Goal: Information Seeking & Learning: Learn about a topic

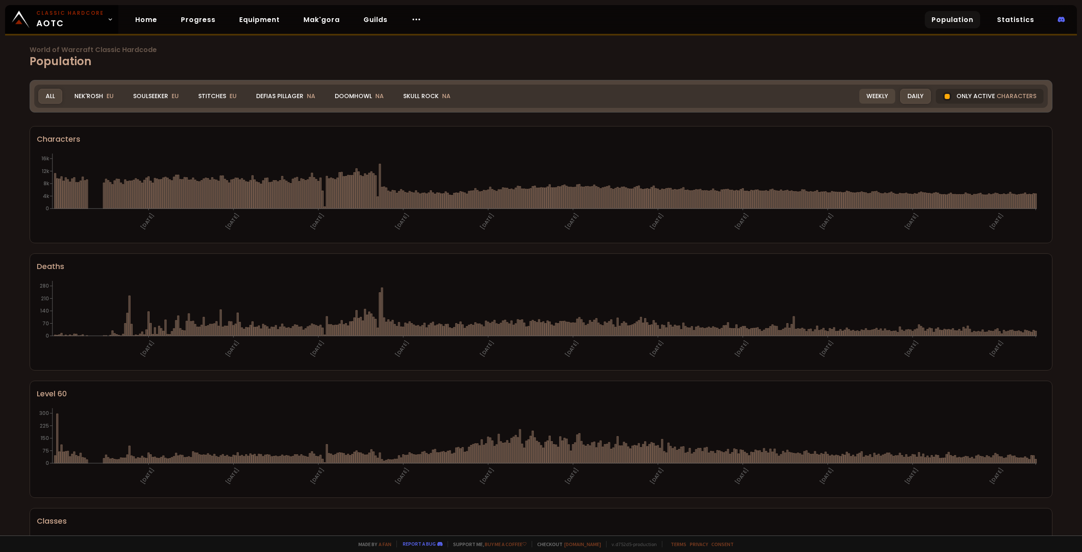
drag, startPoint x: 946, startPoint y: 94, endPoint x: 872, endPoint y: 98, distance: 74.0
click at [946, 94] on div at bounding box center [947, 96] width 8 height 8
click at [872, 98] on div "Weekly" at bounding box center [877, 96] width 36 height 15
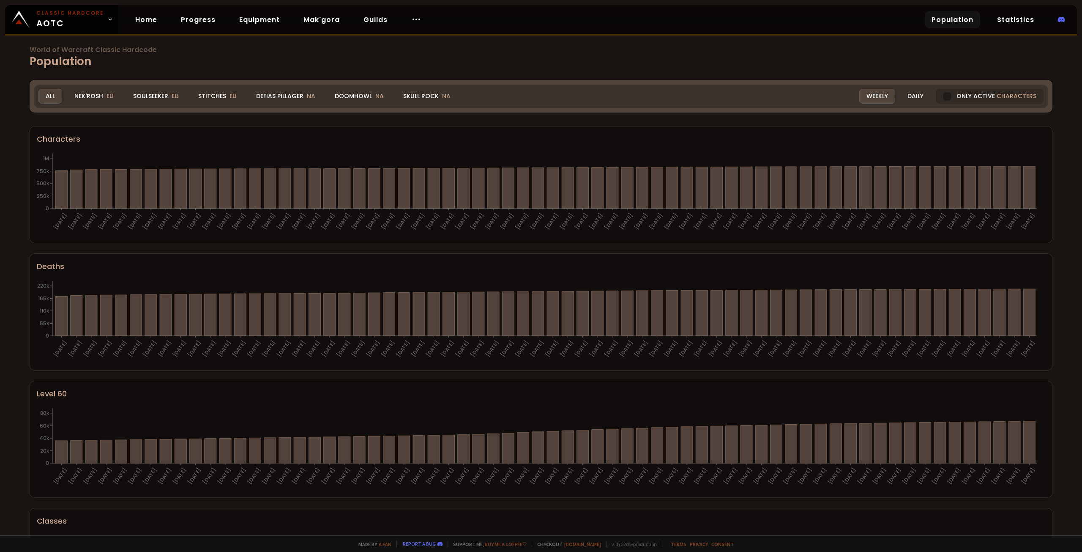
click at [52, 52] on span "World of Warcraft Classic Hardcode" at bounding box center [541, 49] width 1023 height 7
click at [194, 60] on h1 "World of Warcraft Classic Hardcode Population" at bounding box center [541, 57] width 1023 height 23
click at [23, 24] on img at bounding box center [21, 20] width 18 height 18
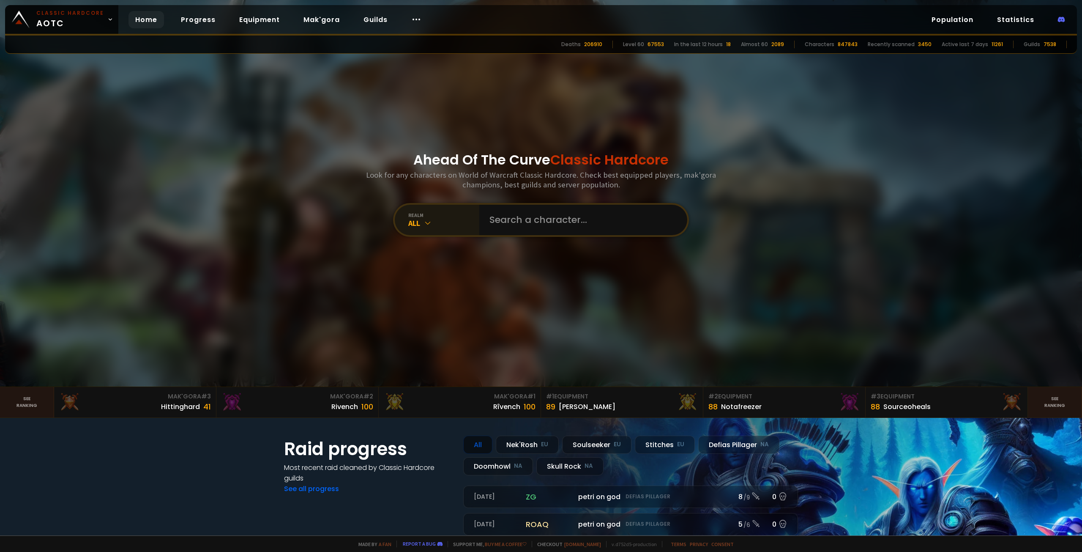
click at [423, 224] on icon at bounding box center [427, 222] width 8 height 8
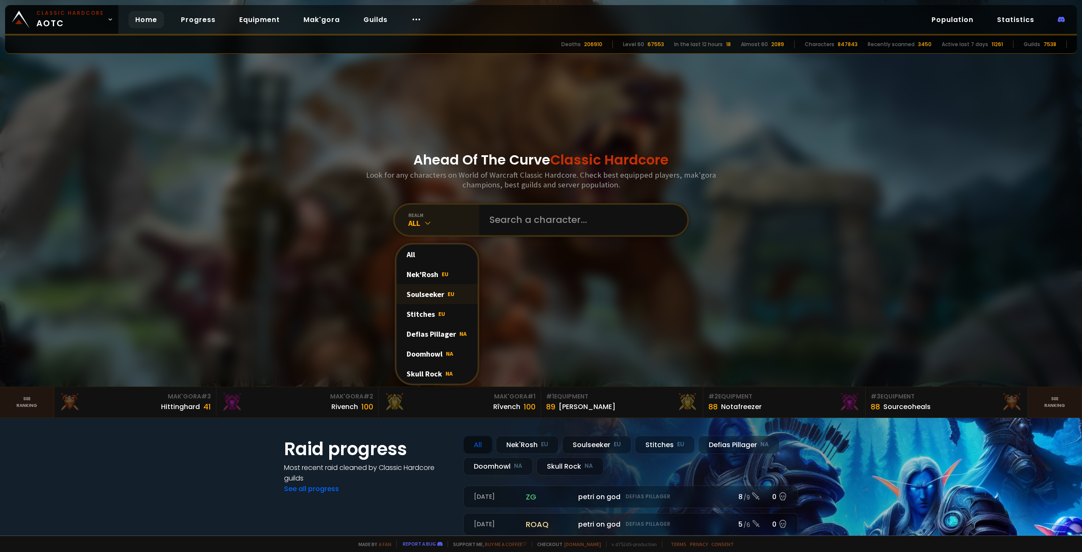
click at [442, 297] on div "Soulseeker EU" at bounding box center [436, 294] width 81 height 20
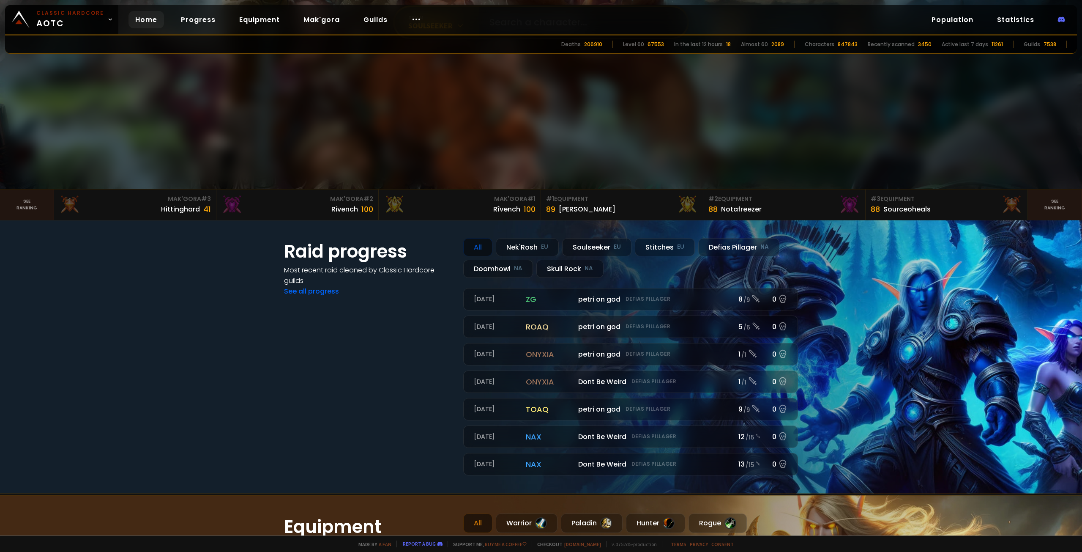
scroll to position [211, 0]
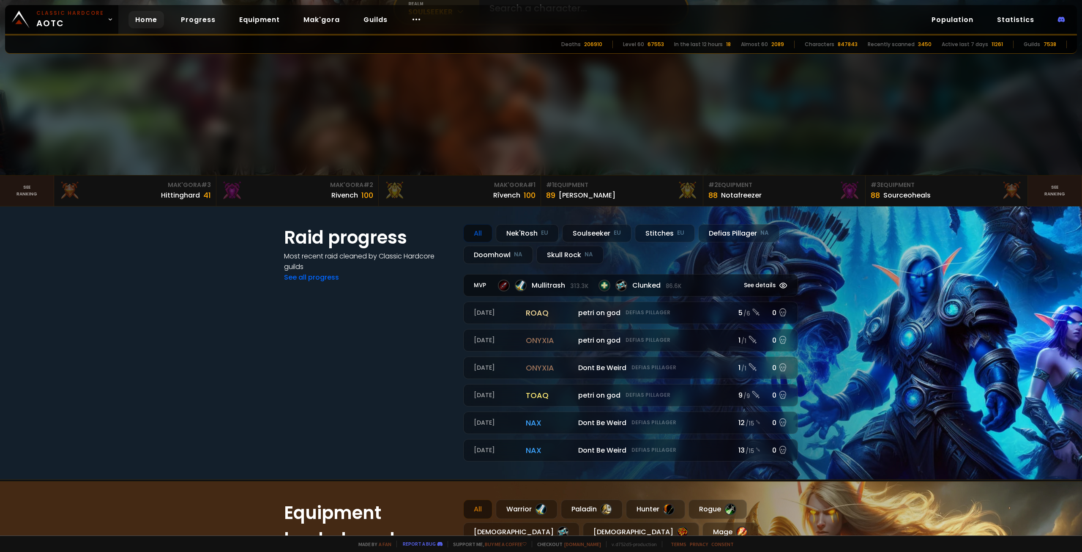
click at [781, 283] on icon at bounding box center [783, 285] width 7 height 5
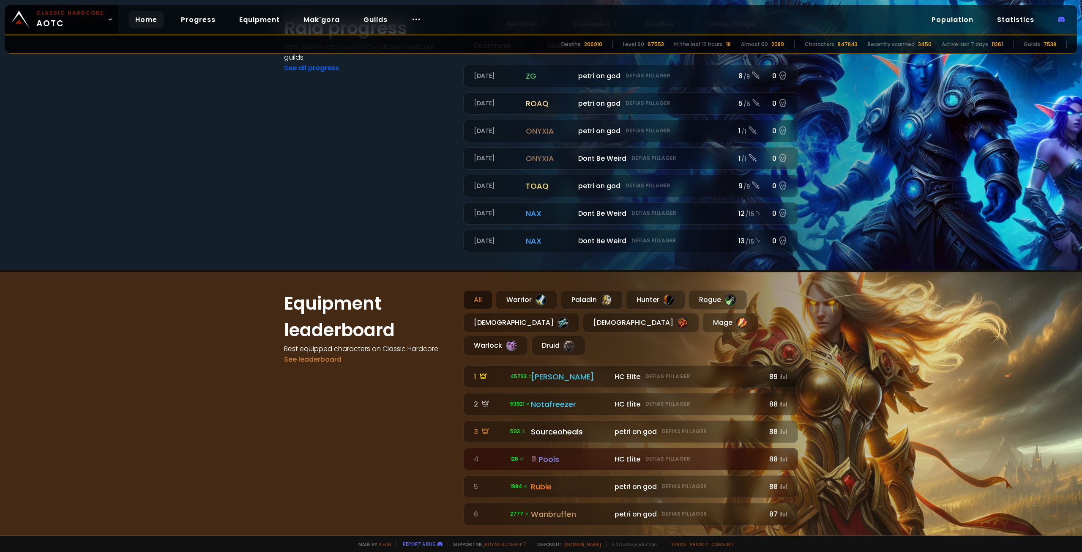
scroll to position [423, 0]
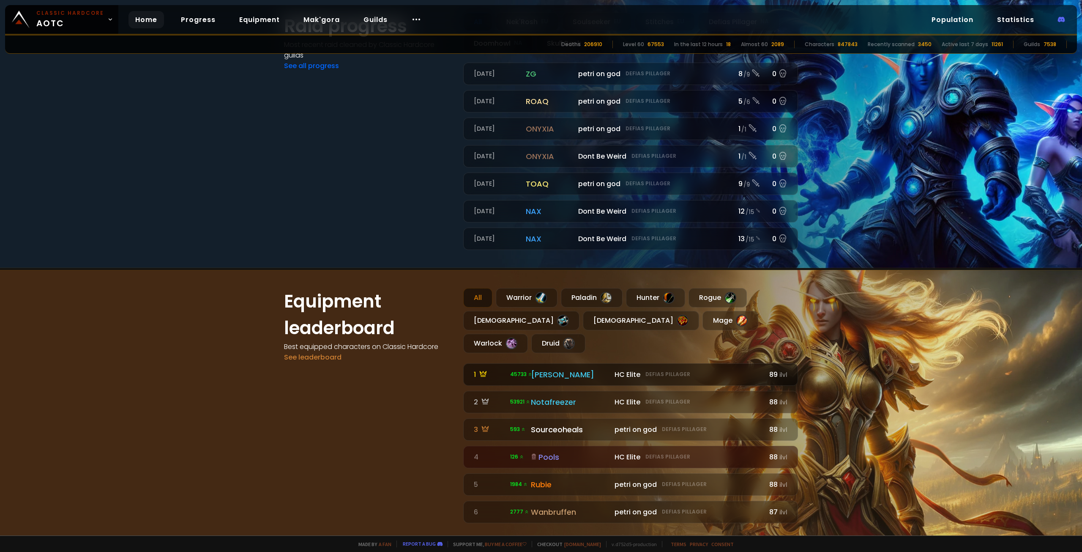
click at [518, 370] on span "45733" at bounding box center [521, 374] width 22 height 8
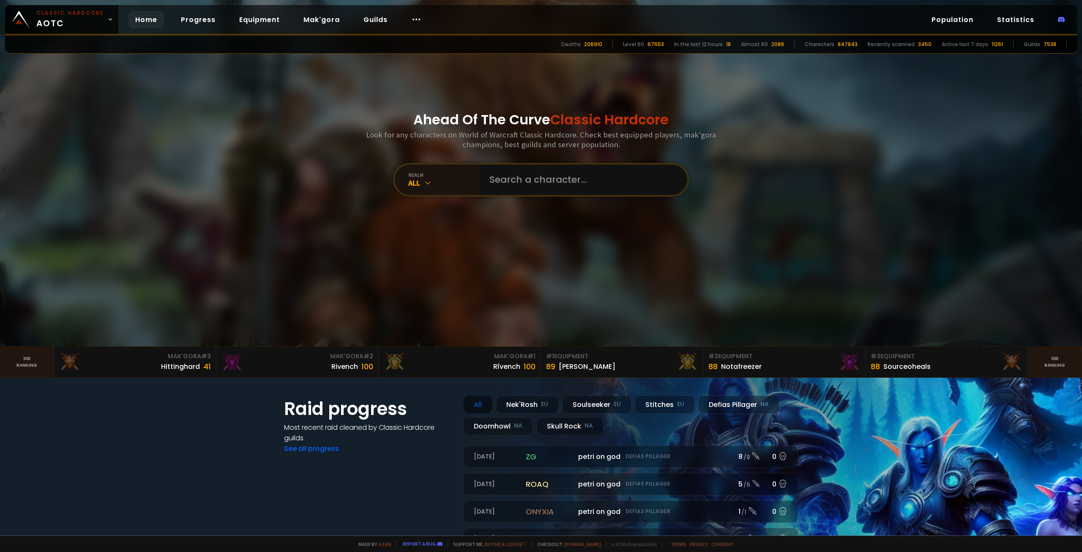
scroll to position [42, 0]
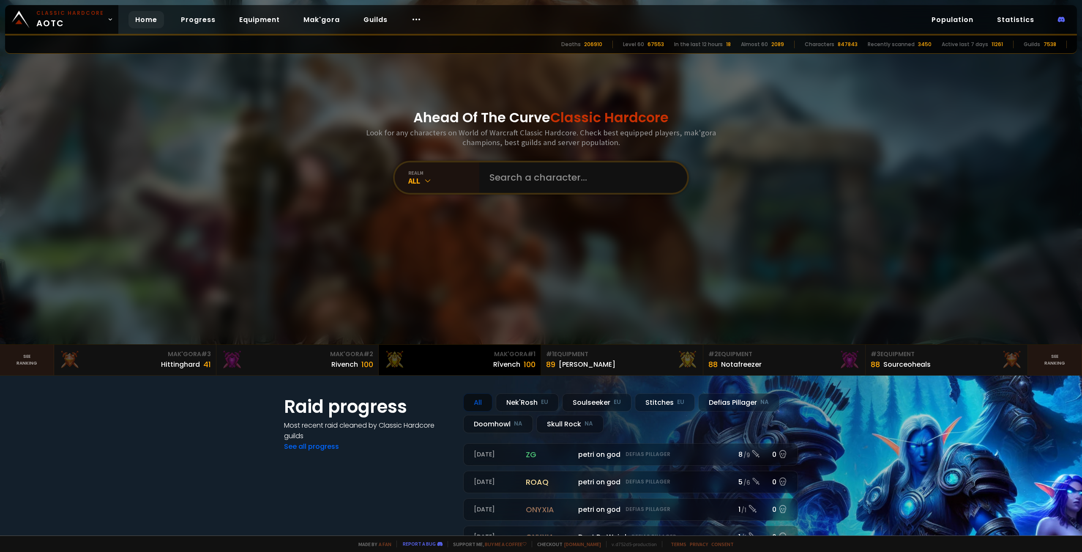
click at [508, 359] on div "Rîvench" at bounding box center [506, 364] width 27 height 11
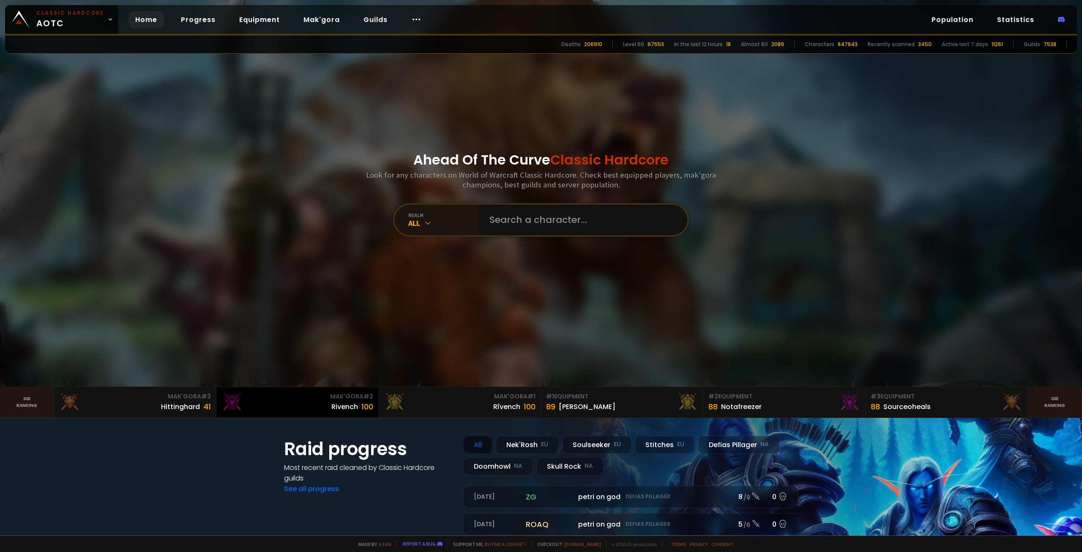
click at [327, 401] on div "Rivench 100" at bounding box center [297, 406] width 152 height 11
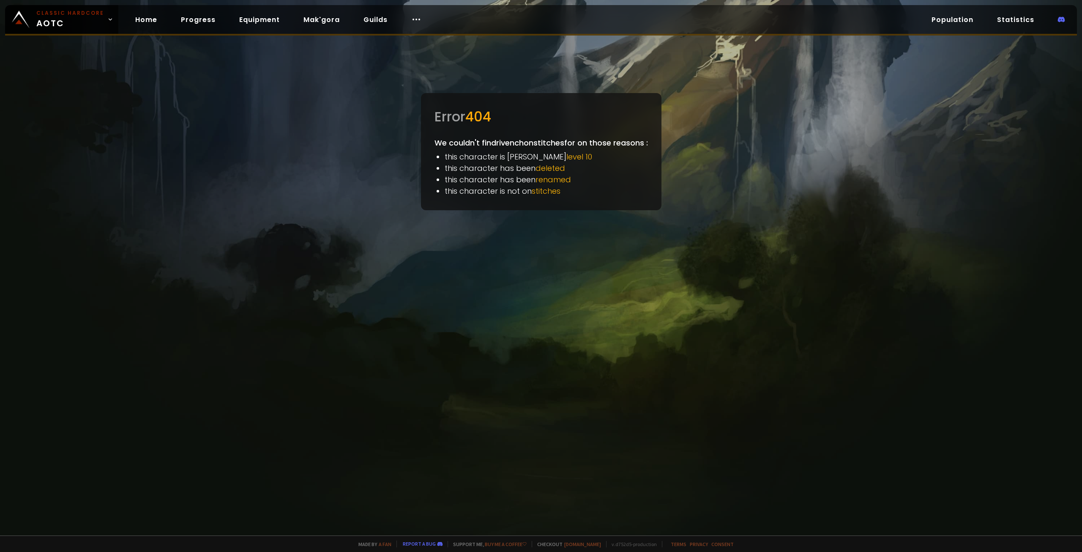
drag, startPoint x: 327, startPoint y: 401, endPoint x: 322, endPoint y: 401, distance: 4.7
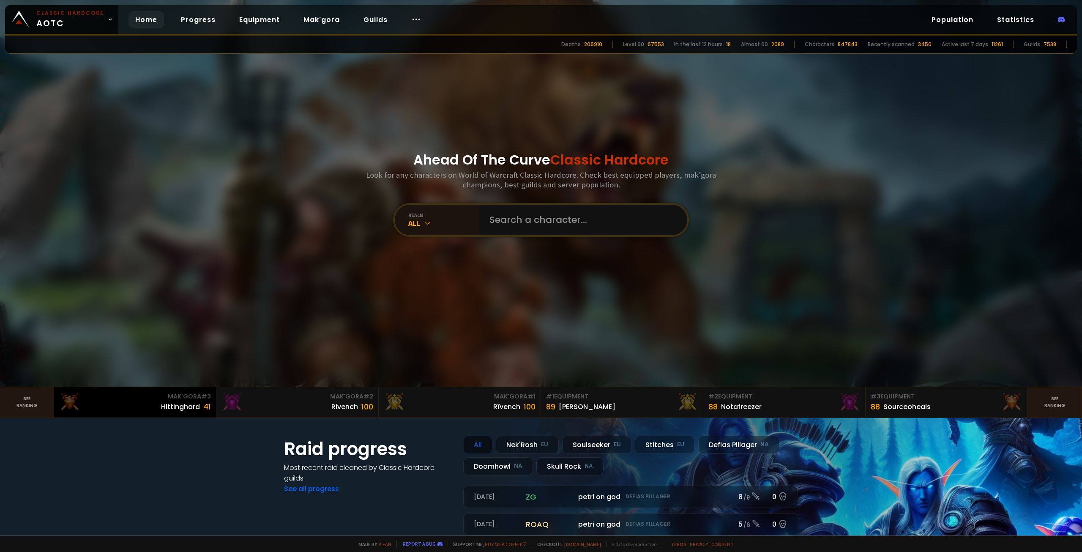
click at [167, 403] on div "Hittinghard" at bounding box center [180, 406] width 39 height 11
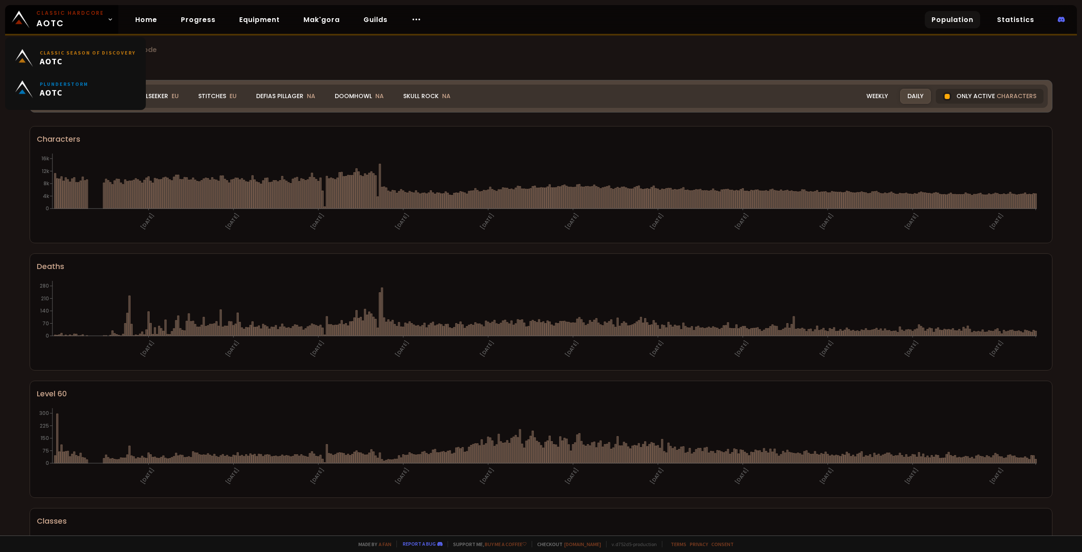
click at [572, 100] on div "Realm All All Nek'Rosh EU Soulseeker EU Stitches EU Defias Pillager NA Doomhowl…" at bounding box center [540, 96] width 1013 height 23
